Goal: Transaction & Acquisition: Book appointment/travel/reservation

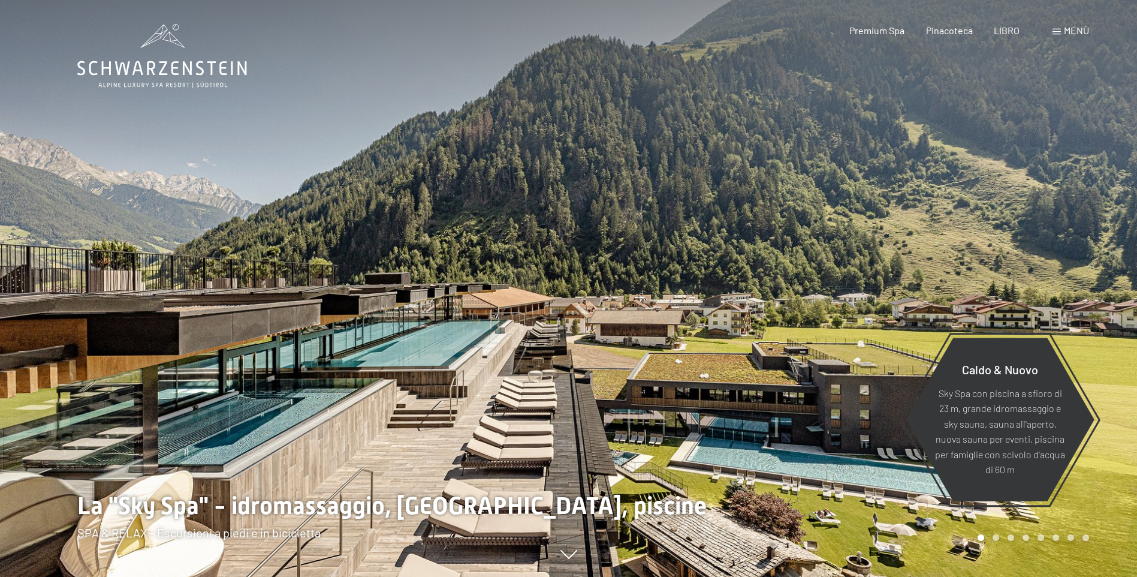
click at [1056, 29] on span at bounding box center [1056, 32] width 8 height 6
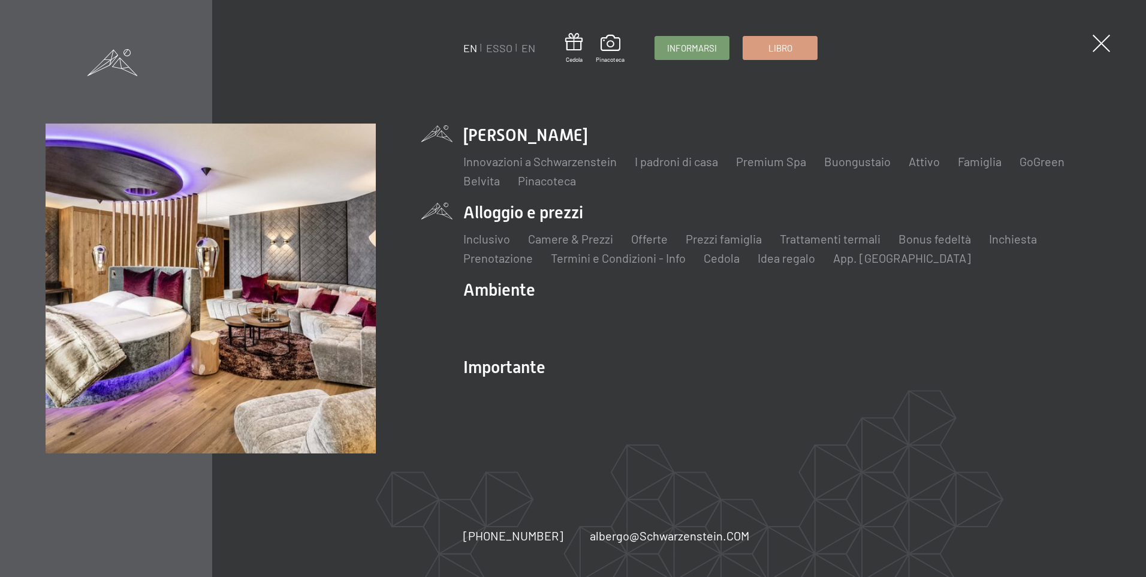
click at [532, 215] on li "Alloggio e prezzi Inclusivo Camere & Prezzi Liste Offerte Liste Prezzi famiglia…" at bounding box center [781, 233] width 637 height 65
click at [484, 212] on li "Alloggio e prezzi Inclusivo Camere & Prezzi Liste Offerte Liste Prezzi famiglia…" at bounding box center [781, 233] width 637 height 65
click at [565, 237] on link "Camere & Prezzi" at bounding box center [570, 238] width 85 height 14
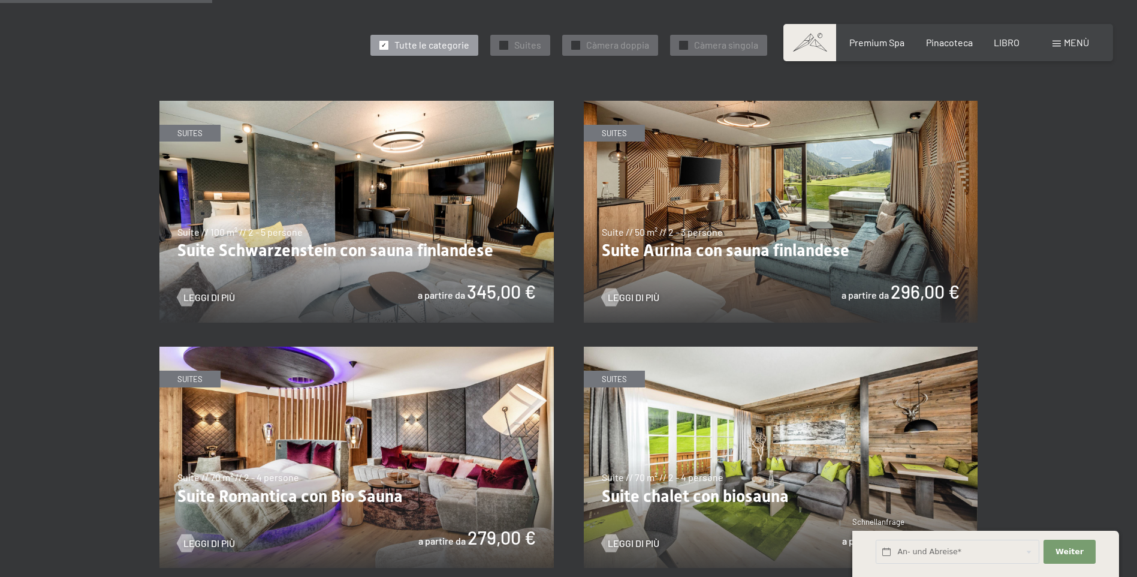
scroll to position [719, 0]
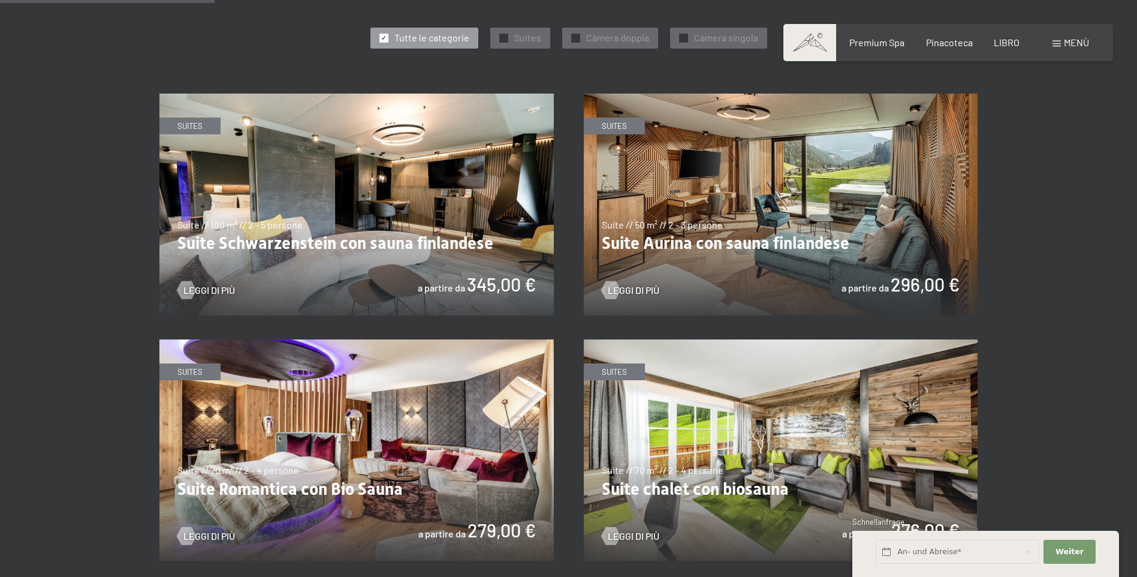
click at [711, 229] on img at bounding box center [781, 204] width 394 height 222
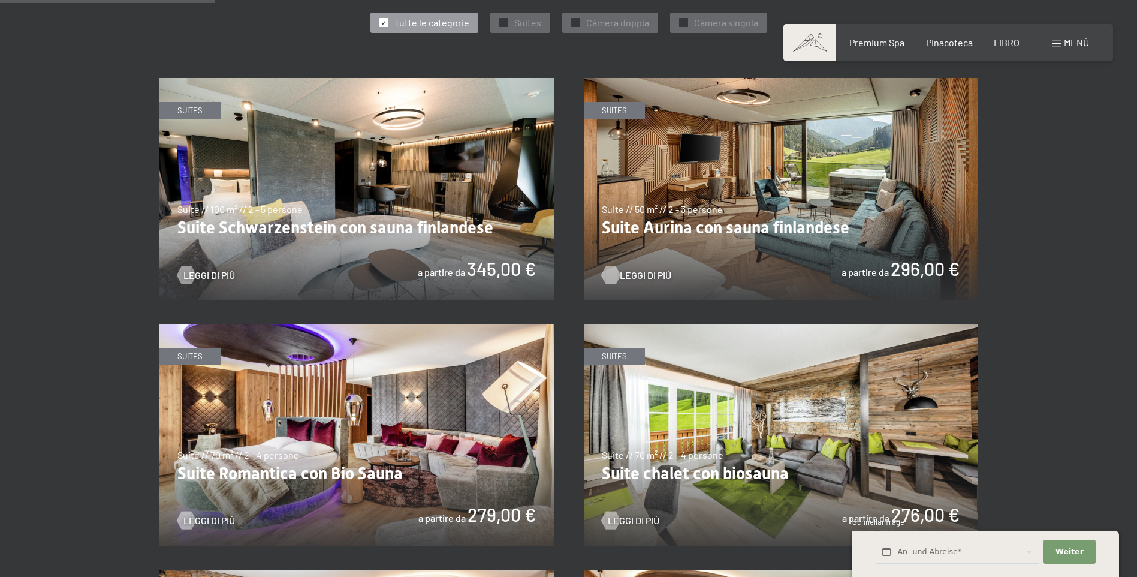
click at [644, 272] on span "Leggi di più" at bounding box center [646, 275] width 52 height 13
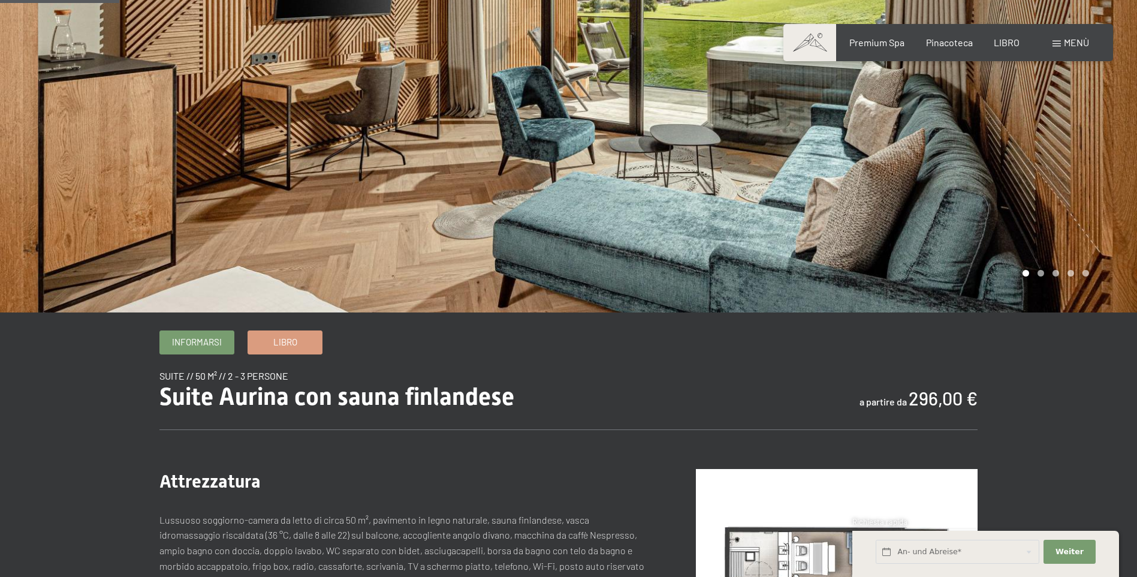
scroll to position [240, 0]
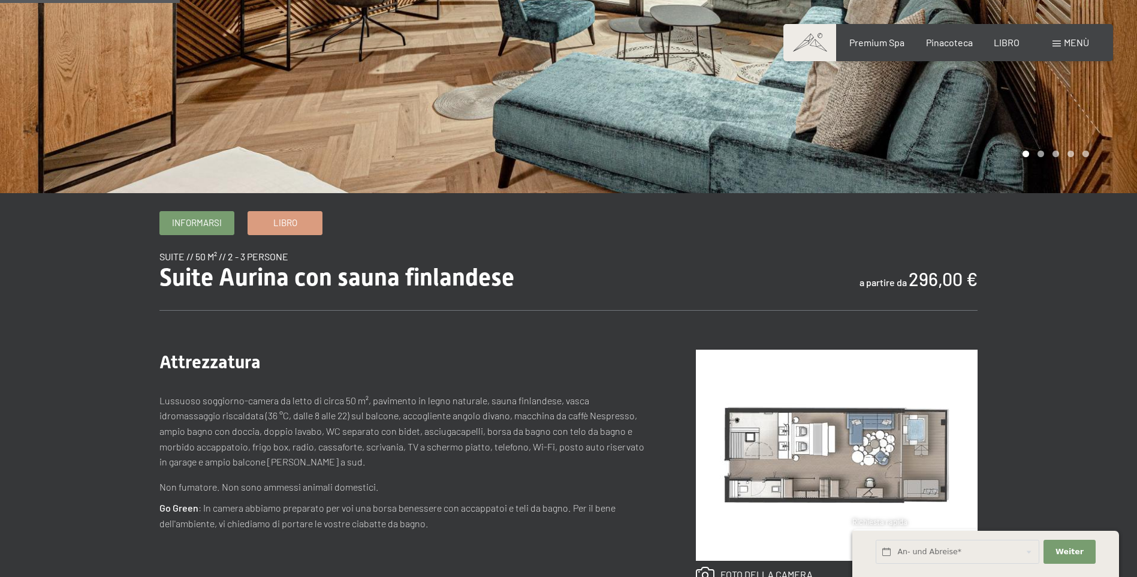
click at [776, 430] on img at bounding box center [837, 454] width 282 height 211
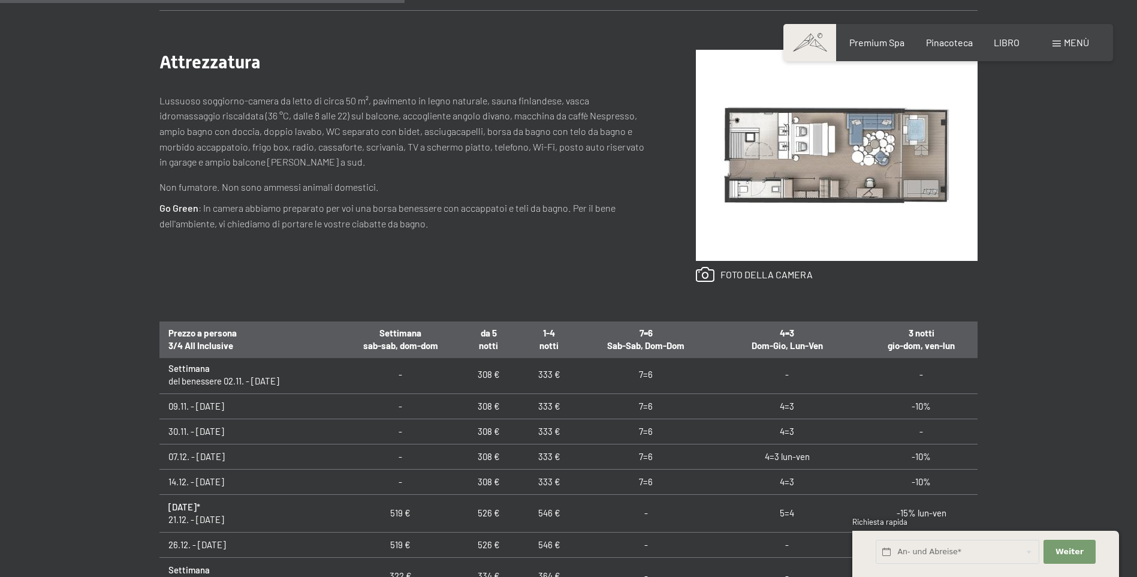
scroll to position [60, 0]
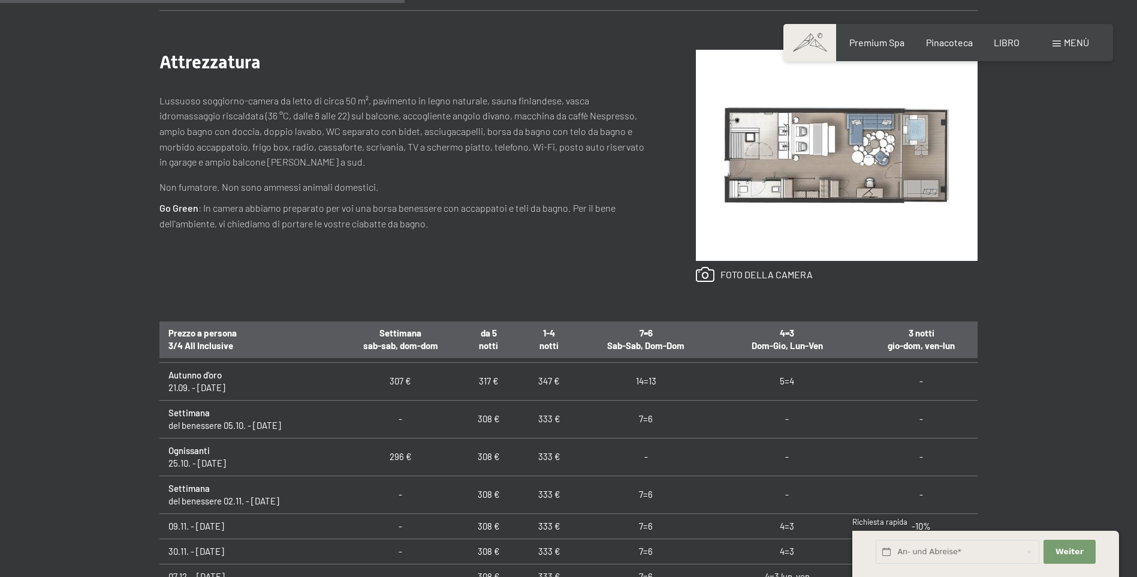
click at [569, 418] on td "333 €" at bounding box center [549, 419] width 68 height 38
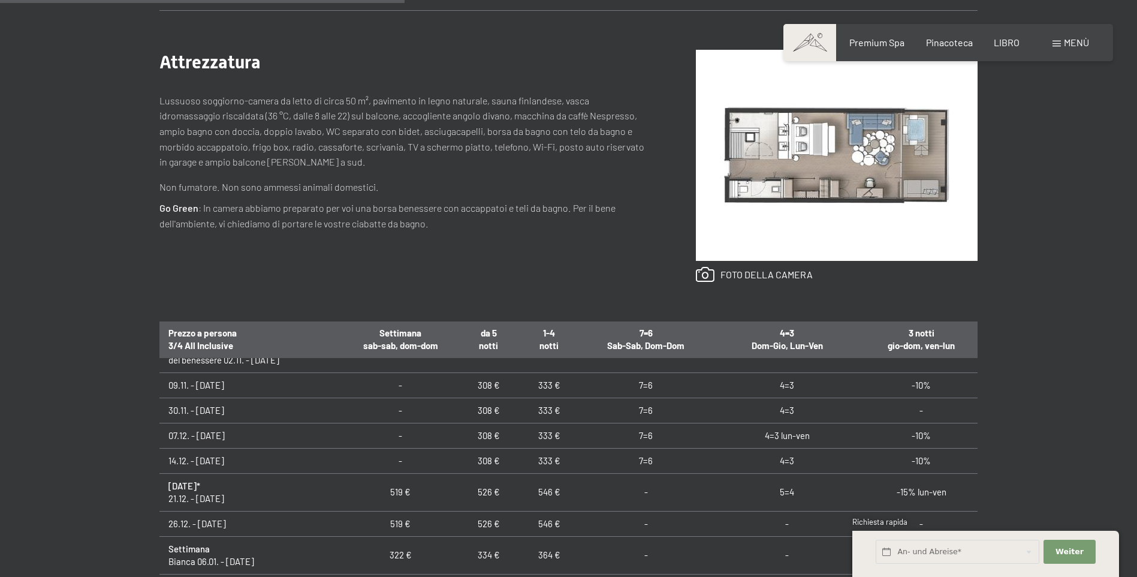
scroll to position [180, 0]
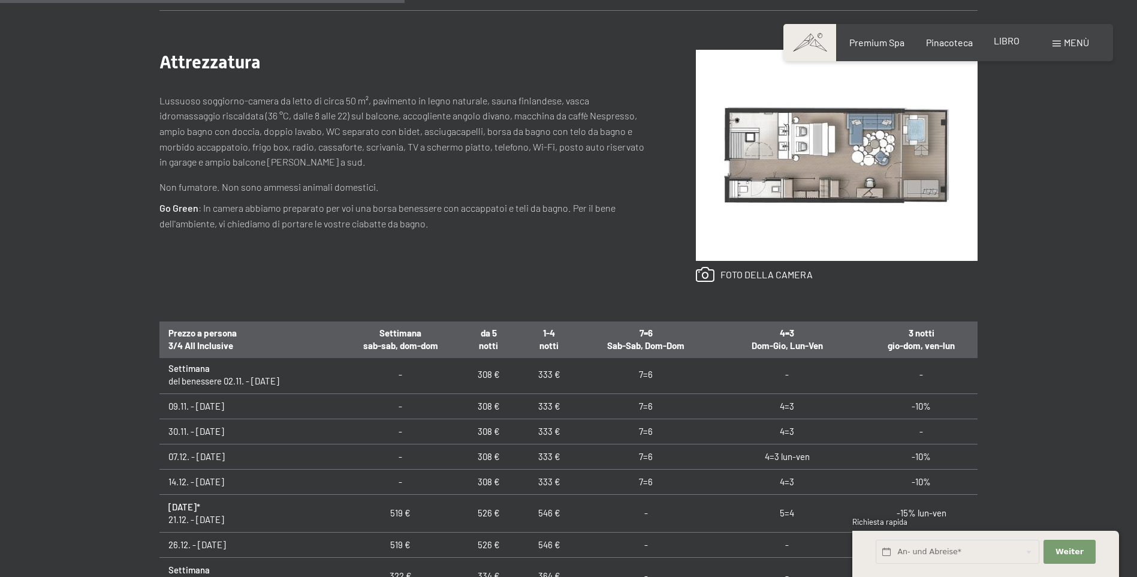
click at [1012, 43] on span "LIBRO" at bounding box center [1007, 40] width 26 height 11
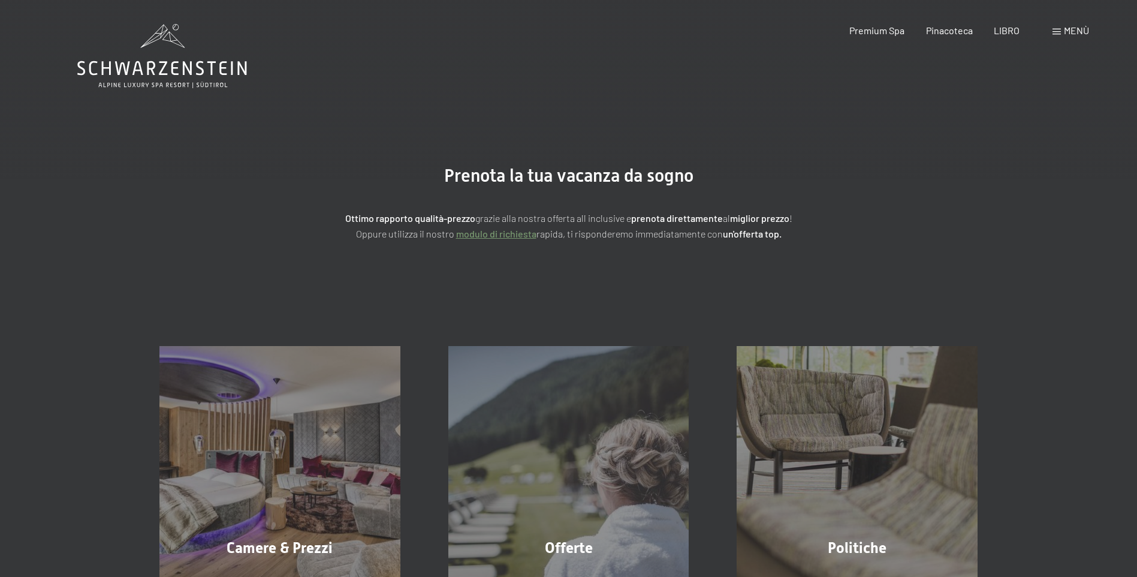
click at [1071, 29] on span "Menù" at bounding box center [1076, 30] width 25 height 11
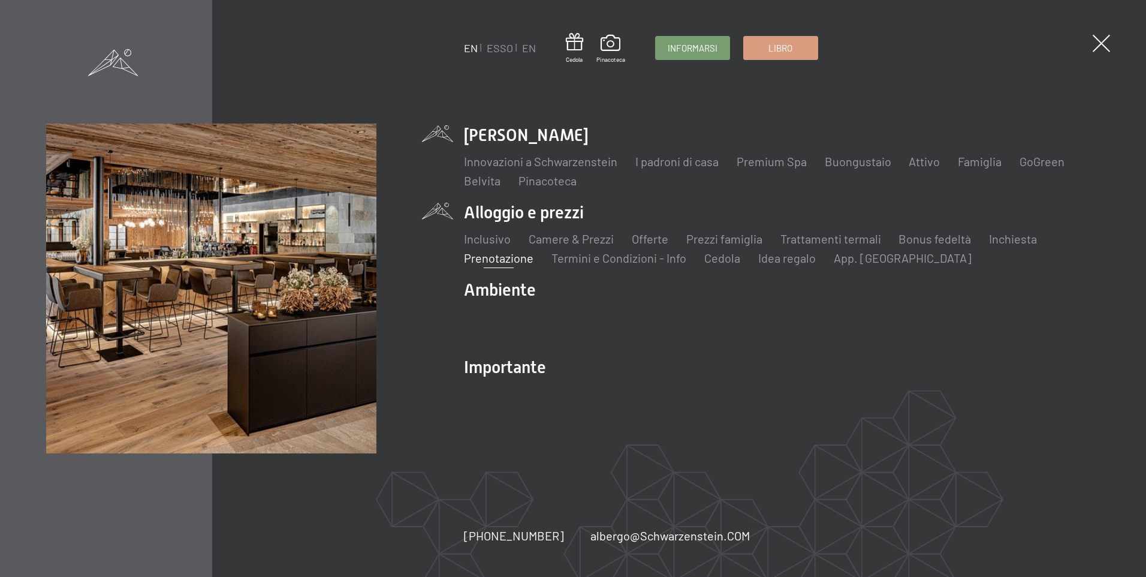
click at [505, 133] on li "Lo Schwarzenstein Innovazioni a Schwarzenstein I padroni di casa Premium Spa Bu…" at bounding box center [781, 155] width 637 height 65
